Goal: Information Seeking & Learning: Find specific fact

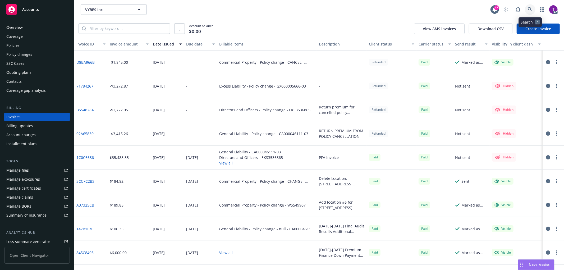
click at [532, 11] on icon at bounding box center [530, 9] width 5 height 5
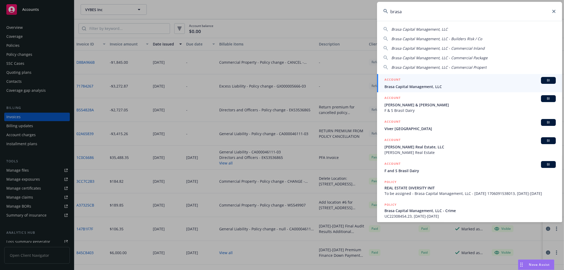
type input "brasa"
click at [423, 80] on div "ACCOUNT BI" at bounding box center [469, 80] width 171 height 7
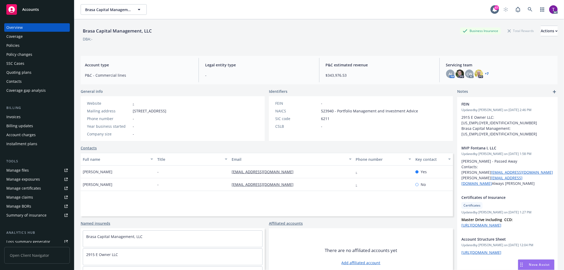
click at [6, 116] on link "Invoices" at bounding box center [37, 117] width 66 height 8
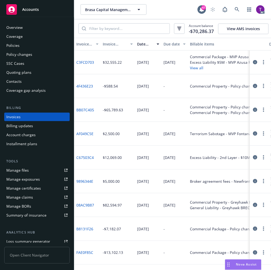
click at [86, 64] on link "C3FCD703" at bounding box center [85, 62] width 18 height 6
click at [115, 47] on div "Invoice amount" at bounding box center [115, 44] width 24 height 6
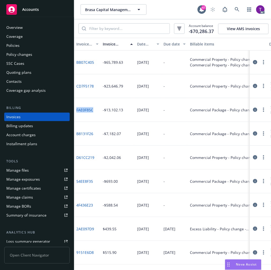
drag, startPoint x: 94, startPoint y: 114, endPoint x: 76, endPoint y: 117, distance: 18.3
click at [76, 117] on div "FAE0F85C" at bounding box center [87, 110] width 26 height 24
copy link "FAE0F85C"
click at [142, 26] on input "search" at bounding box center [128, 29] width 84 height 10
paste input "FAE0F85C"
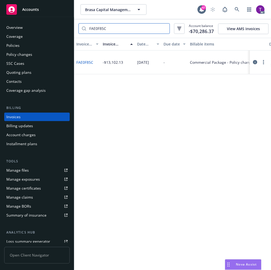
type input "FAE0F85C"
